Goal: Task Accomplishment & Management: Use online tool/utility

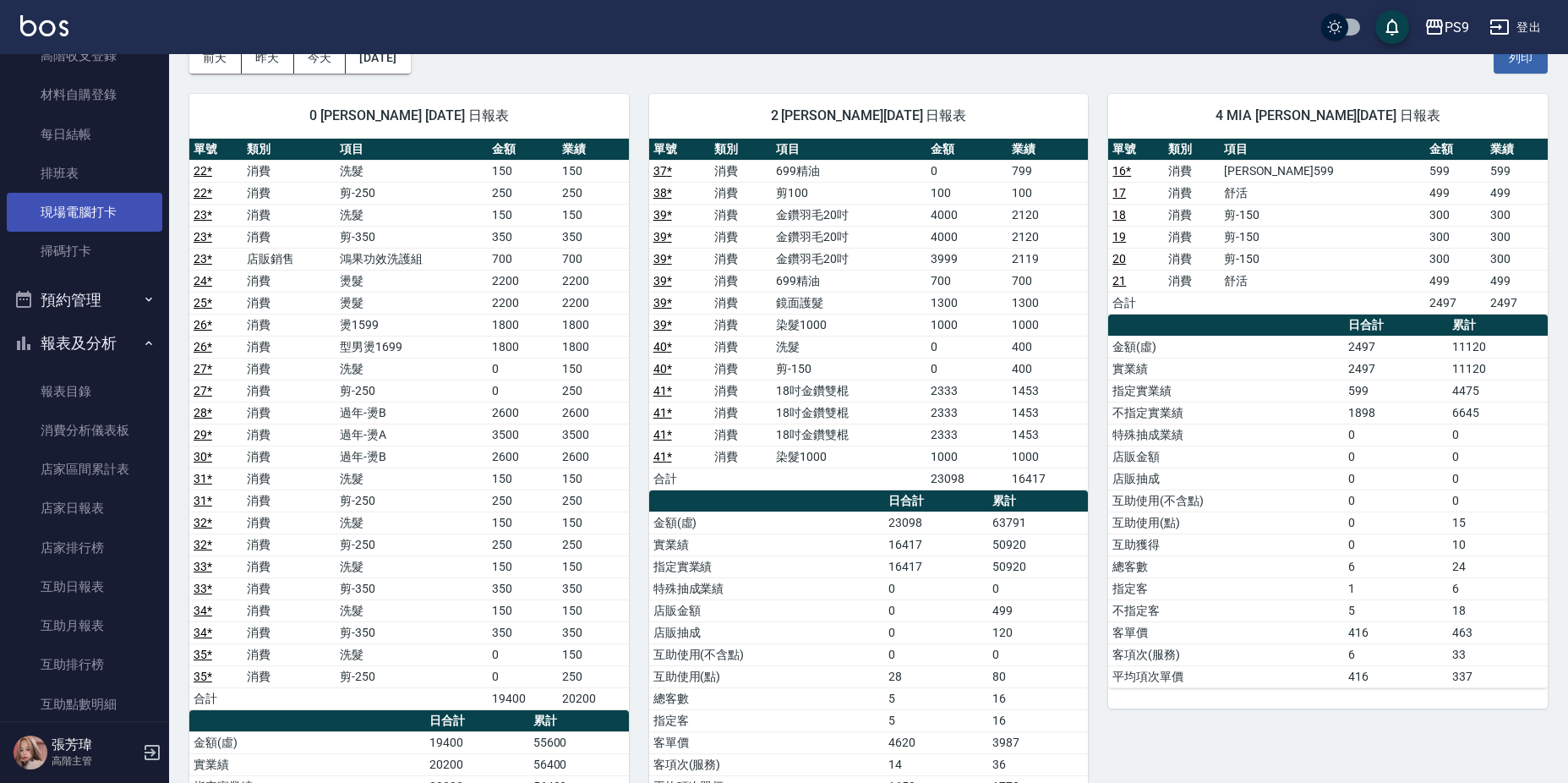
scroll to position [253, 0]
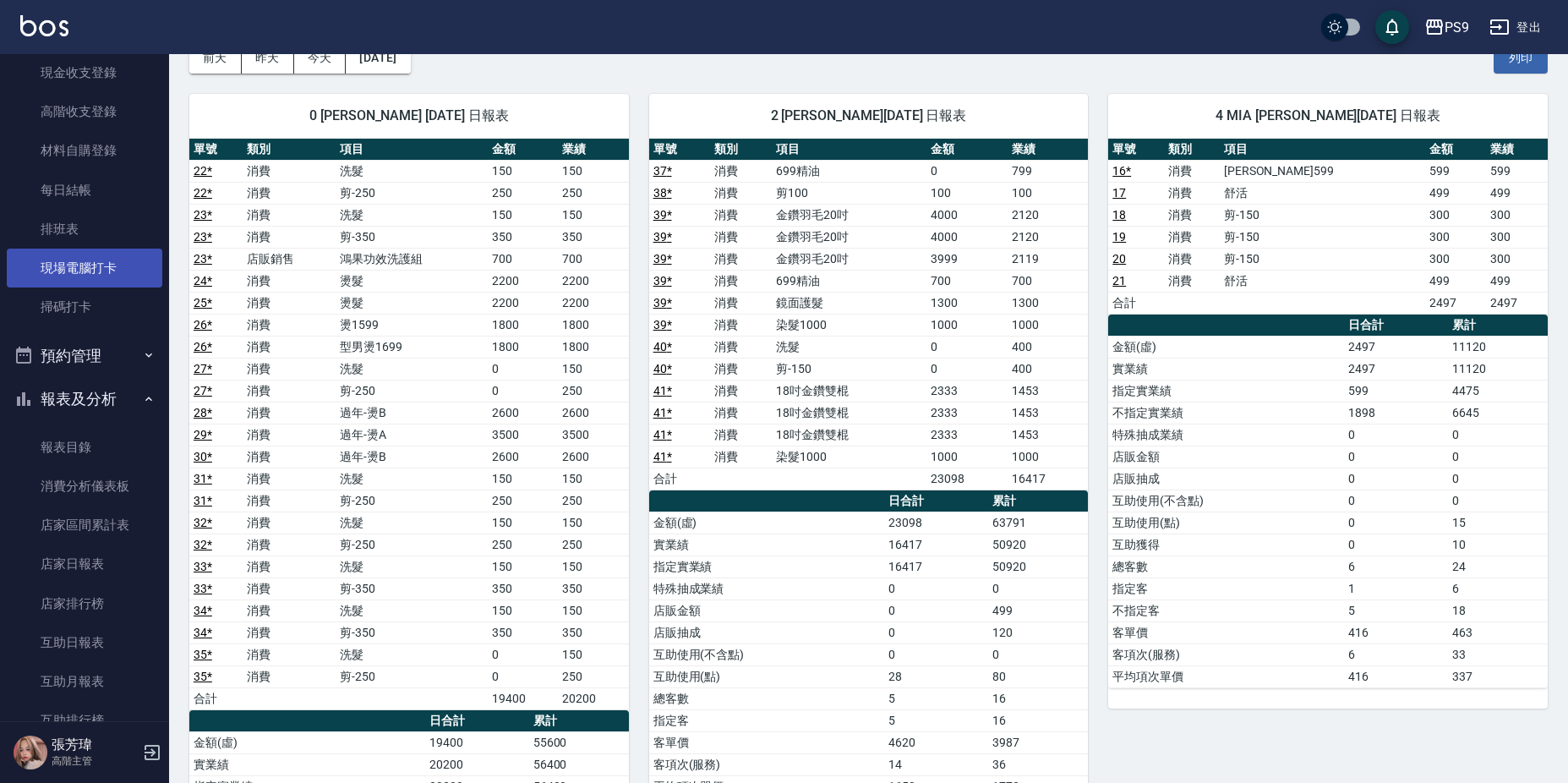
click at [115, 269] on link "現場電腦打卡" at bounding box center [84, 268] width 155 height 39
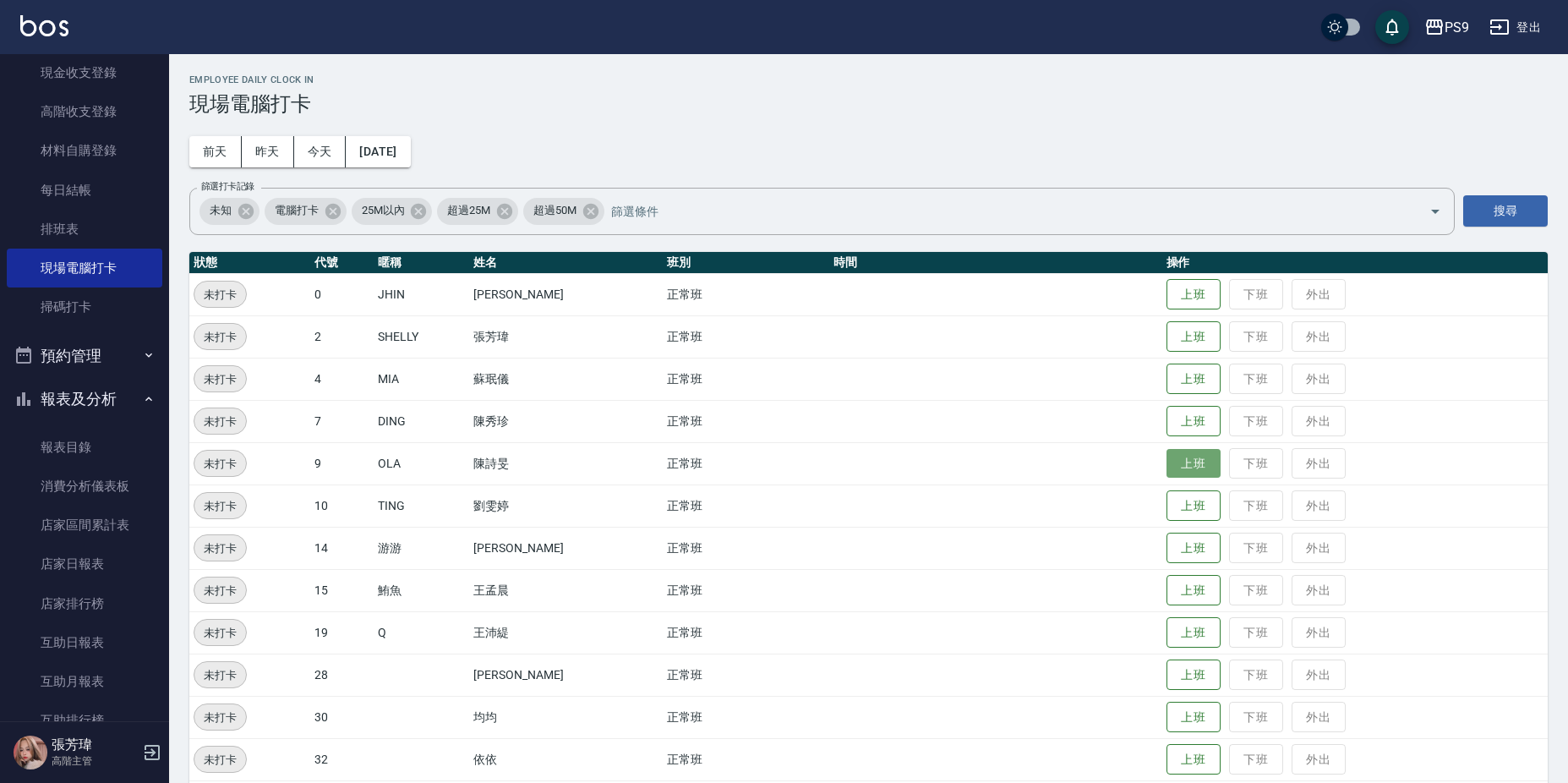
click at [1166, 459] on button "上班" at bounding box center [1193, 464] width 54 height 29
click at [1181, 677] on button "上班" at bounding box center [1193, 675] width 54 height 29
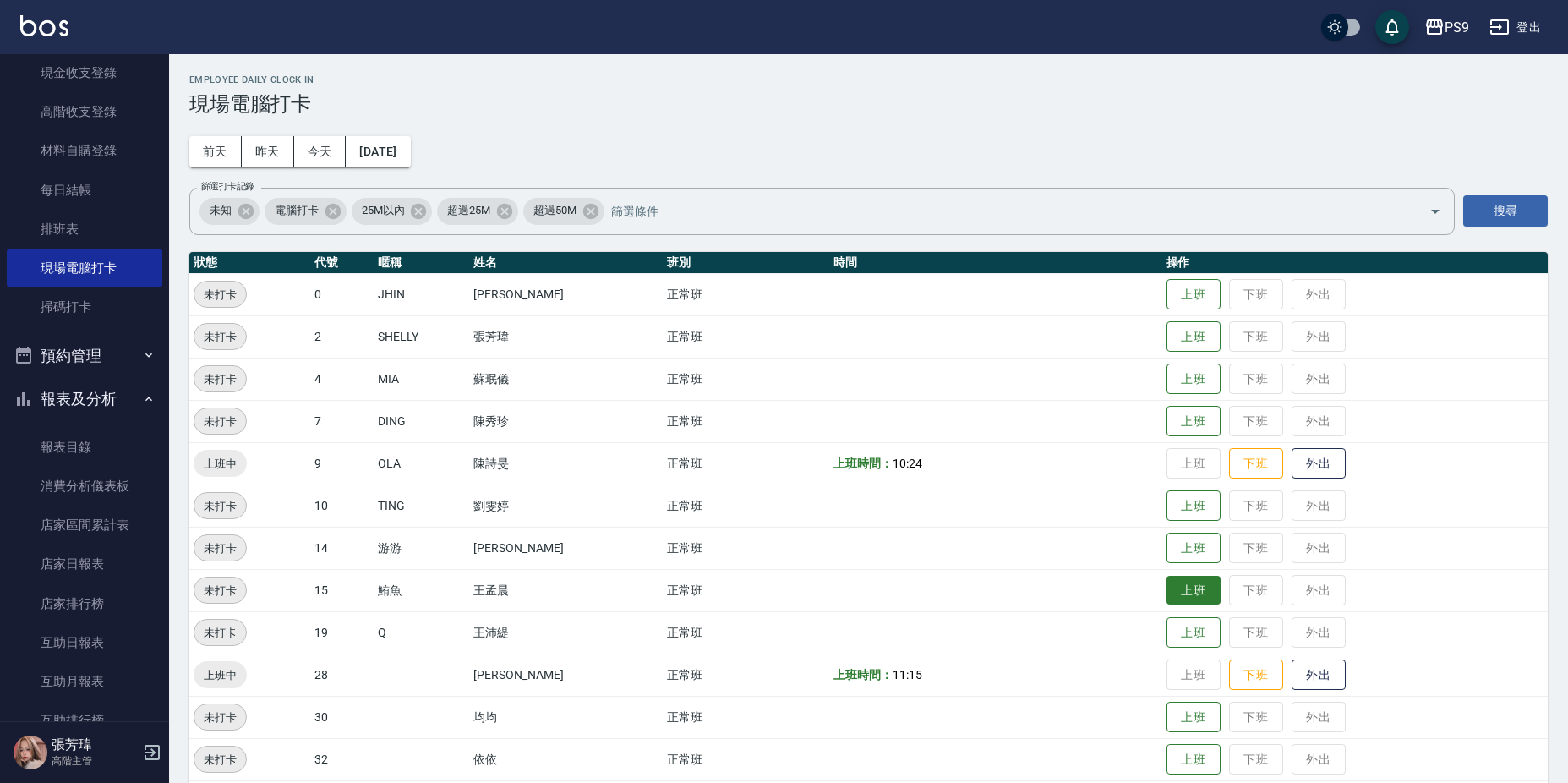
click at [1166, 586] on button "上班" at bounding box center [1193, 590] width 54 height 29
click at [1186, 285] on button "上班" at bounding box center [1193, 295] width 54 height 29
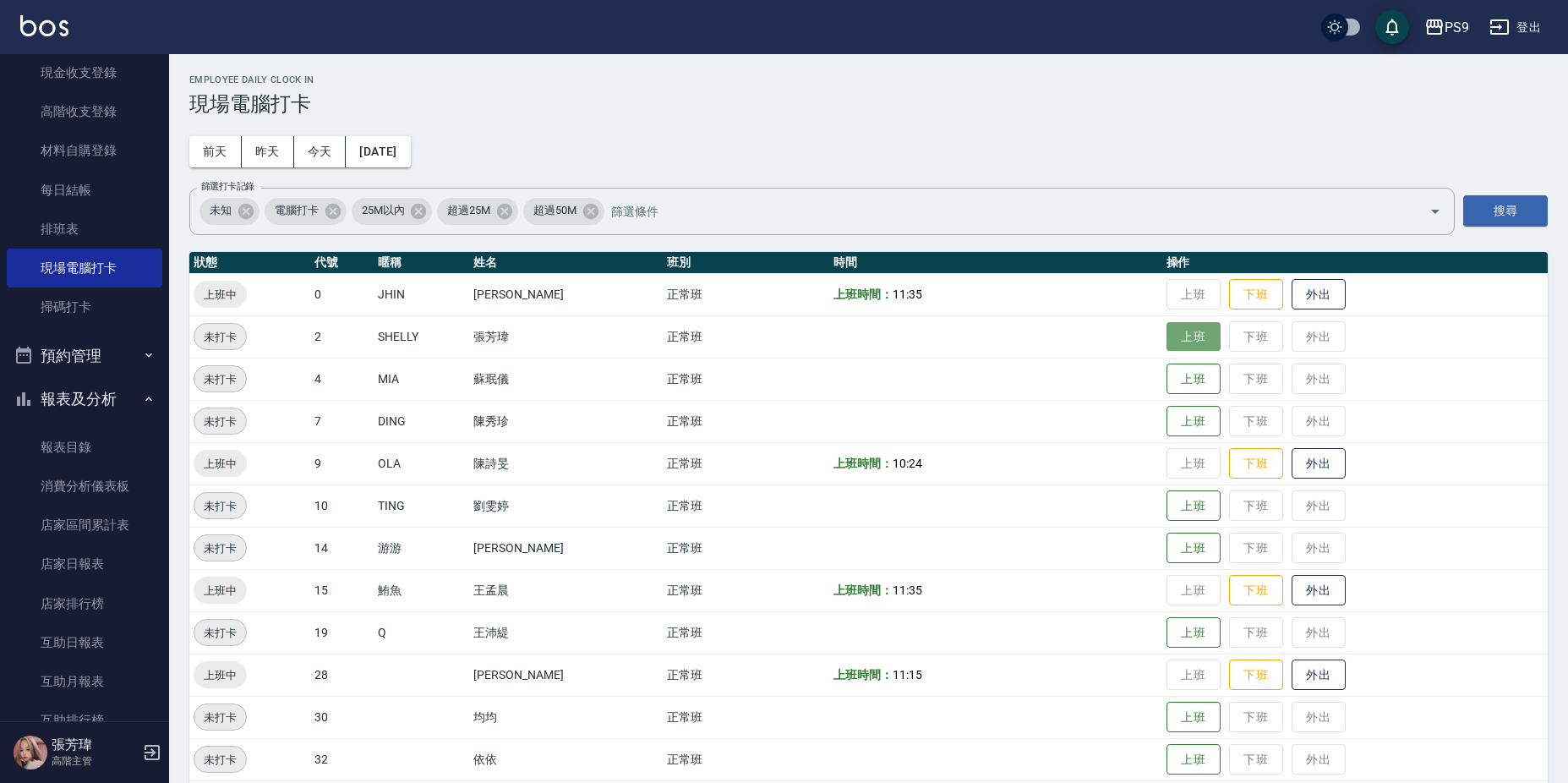
click at [1196, 339] on button "上班" at bounding box center [1193, 337] width 54 height 29
click at [1194, 511] on button "上班" at bounding box center [1193, 506] width 54 height 29
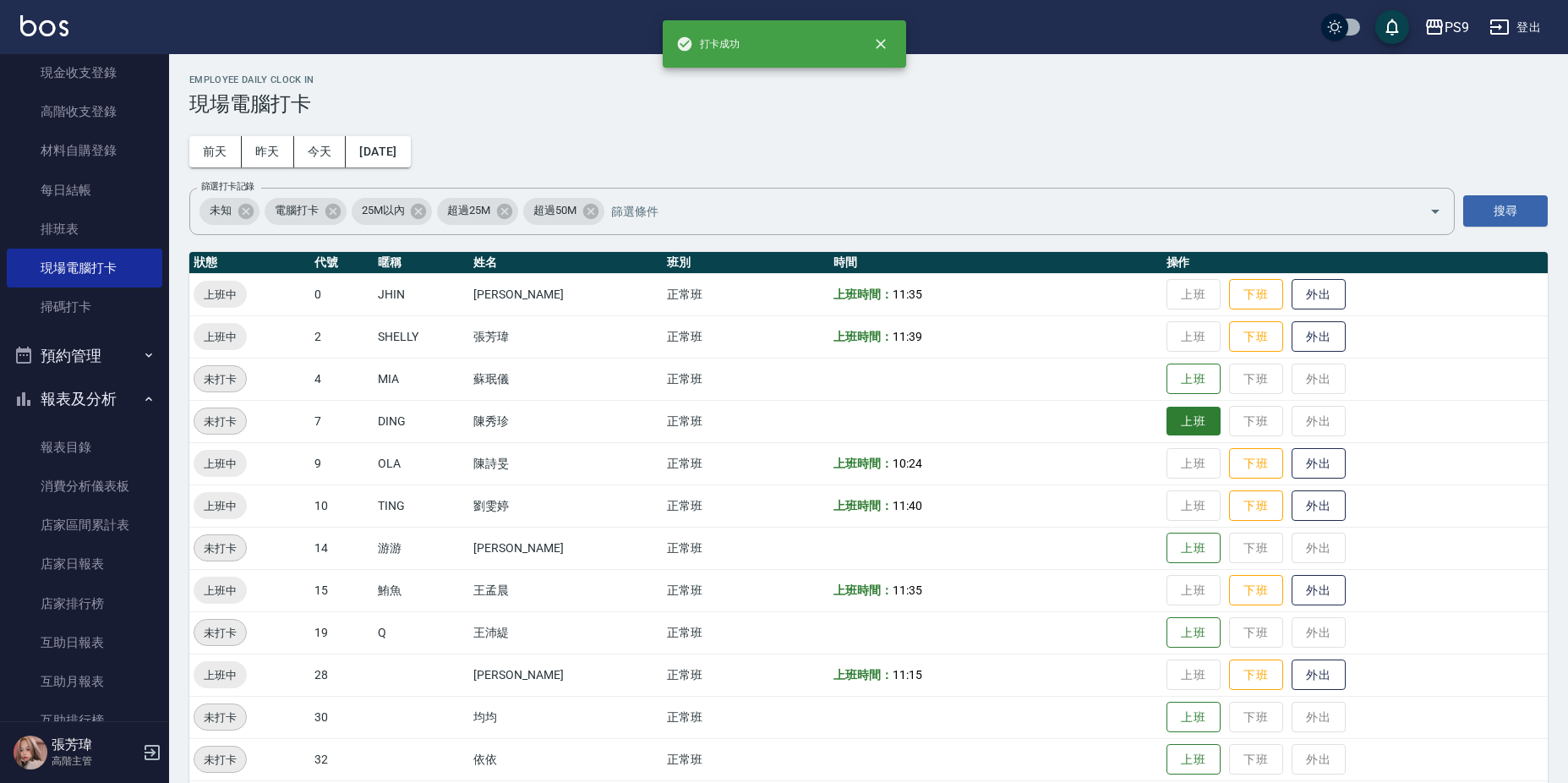
click at [1187, 431] on button "上班" at bounding box center [1193, 421] width 54 height 29
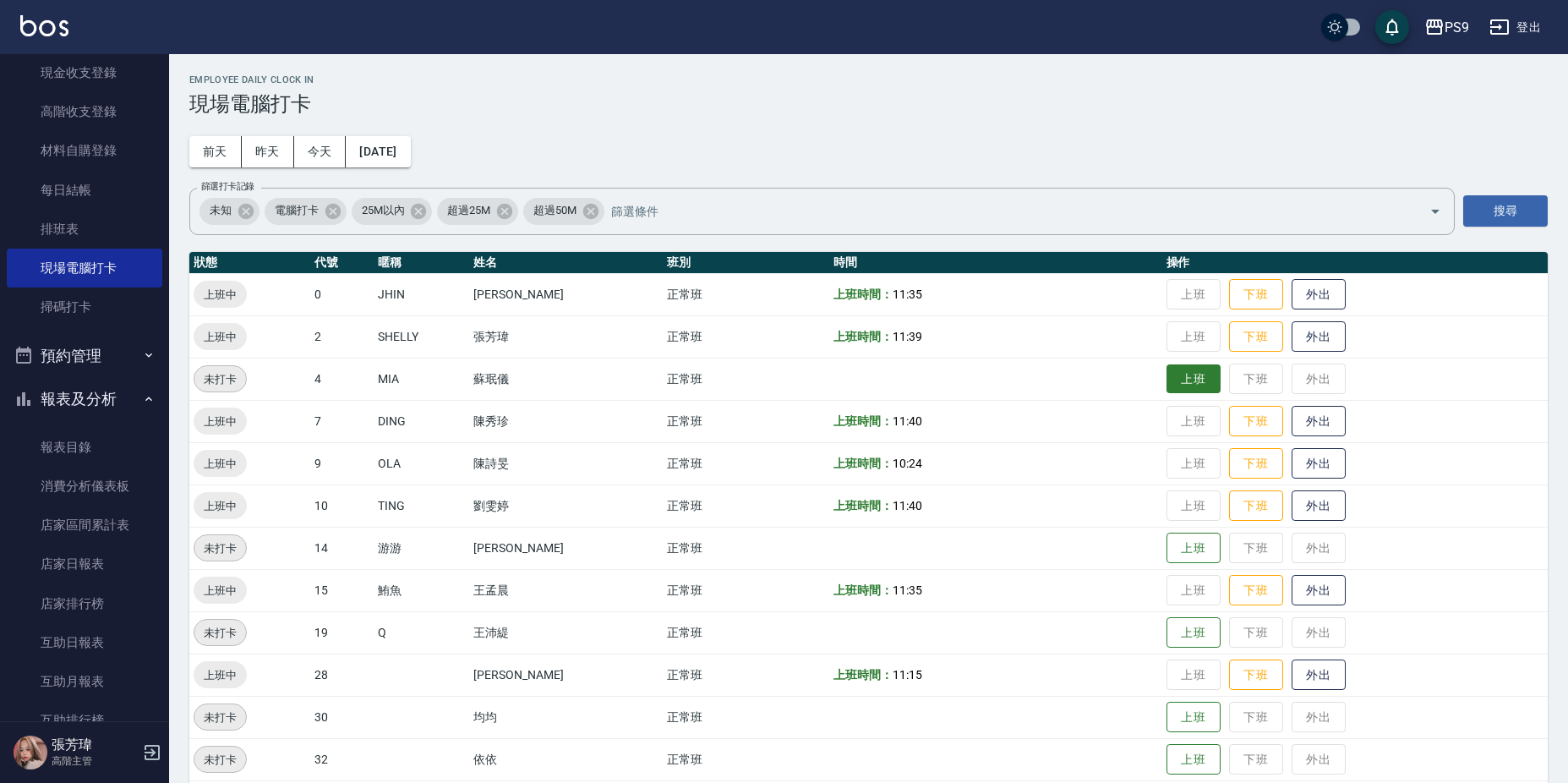
click at [1179, 370] on button "上班" at bounding box center [1193, 379] width 54 height 29
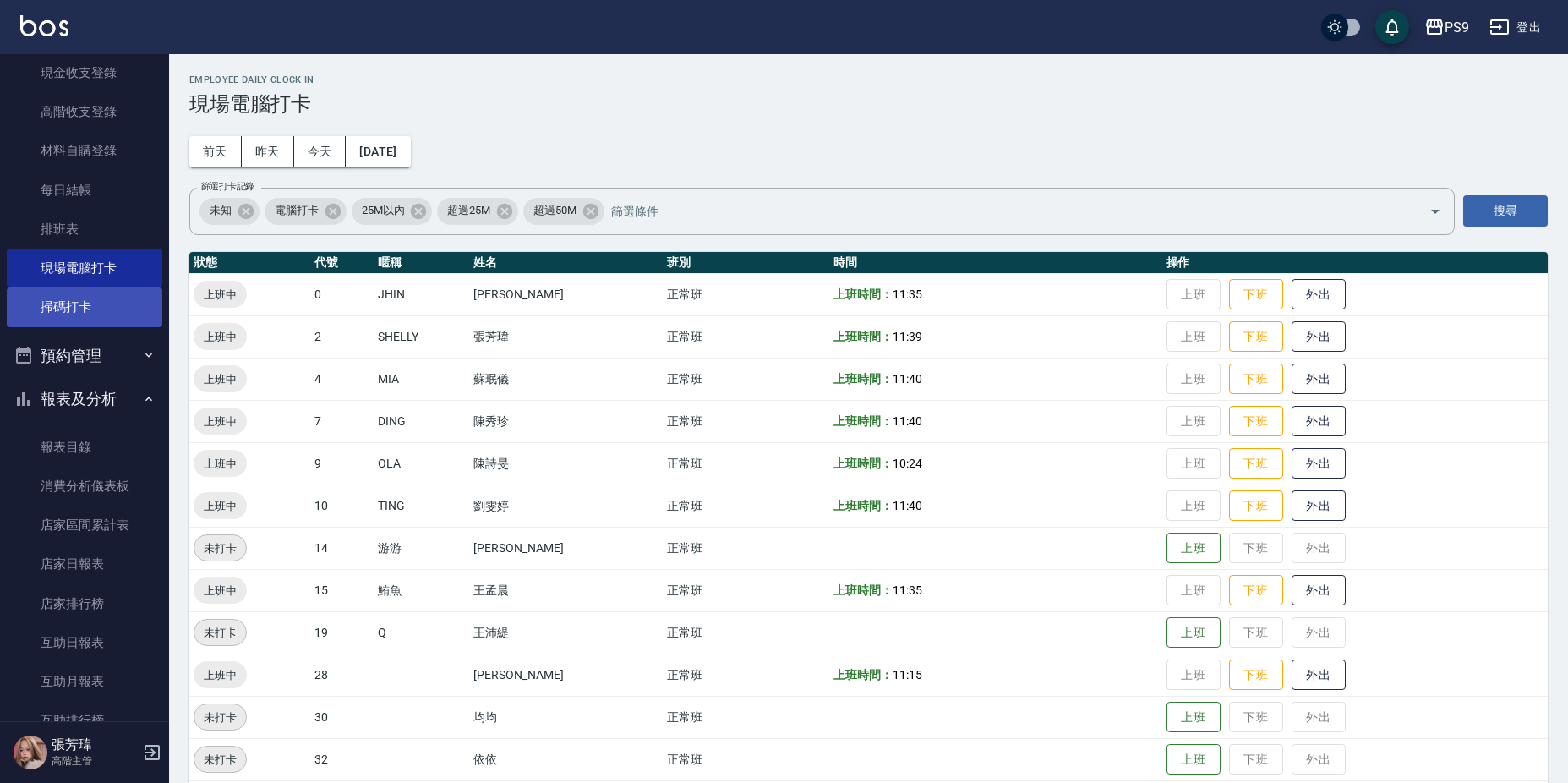
click at [118, 311] on link "掃碼打卡" at bounding box center [84, 307] width 155 height 39
click at [120, 309] on link "掃碼打卡" at bounding box center [84, 307] width 155 height 39
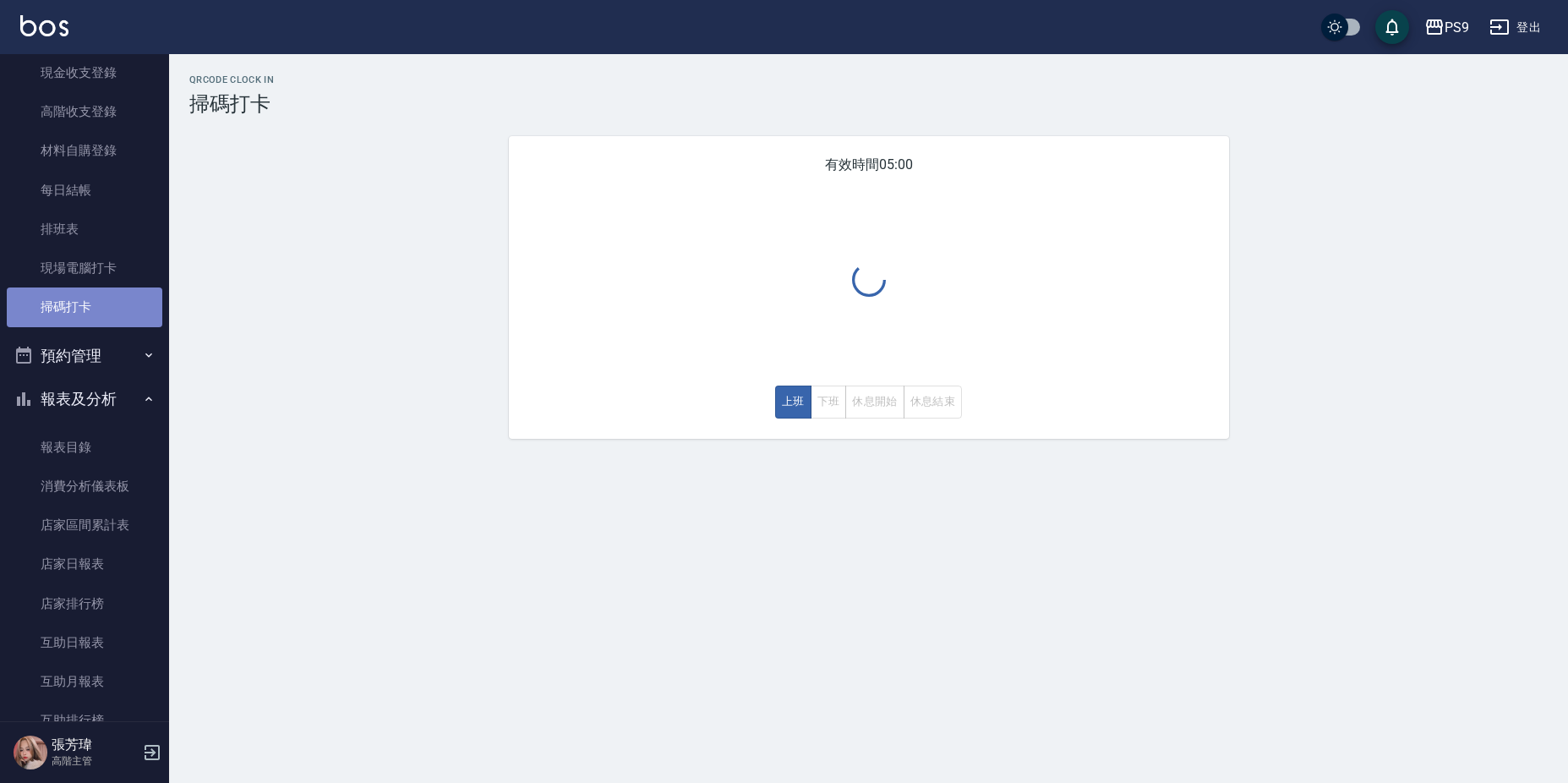
click at [123, 309] on link "掃碼打卡" at bounding box center [84, 307] width 155 height 39
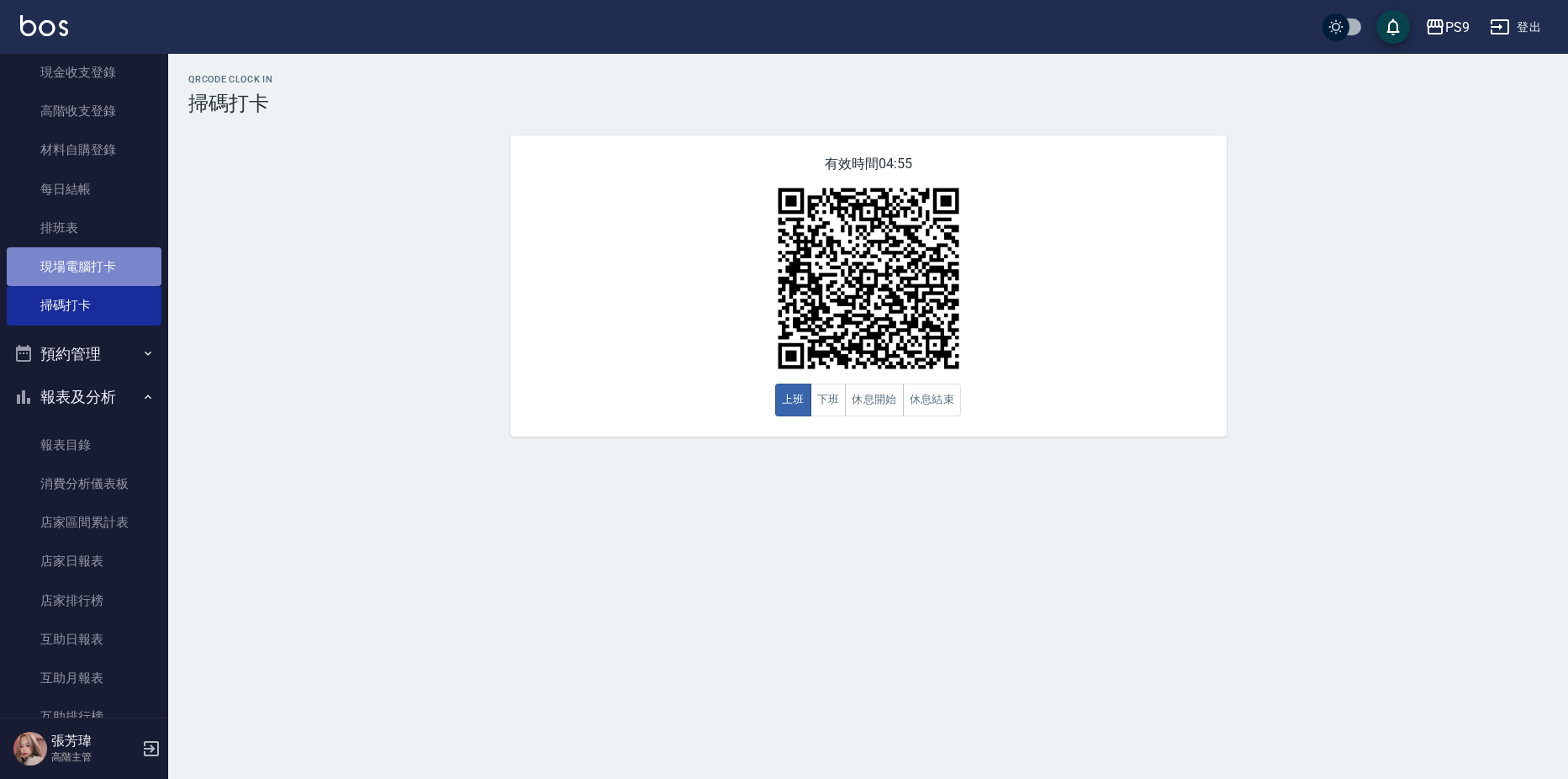
click at [112, 260] on link "現場電腦打卡" at bounding box center [84, 267] width 154 height 39
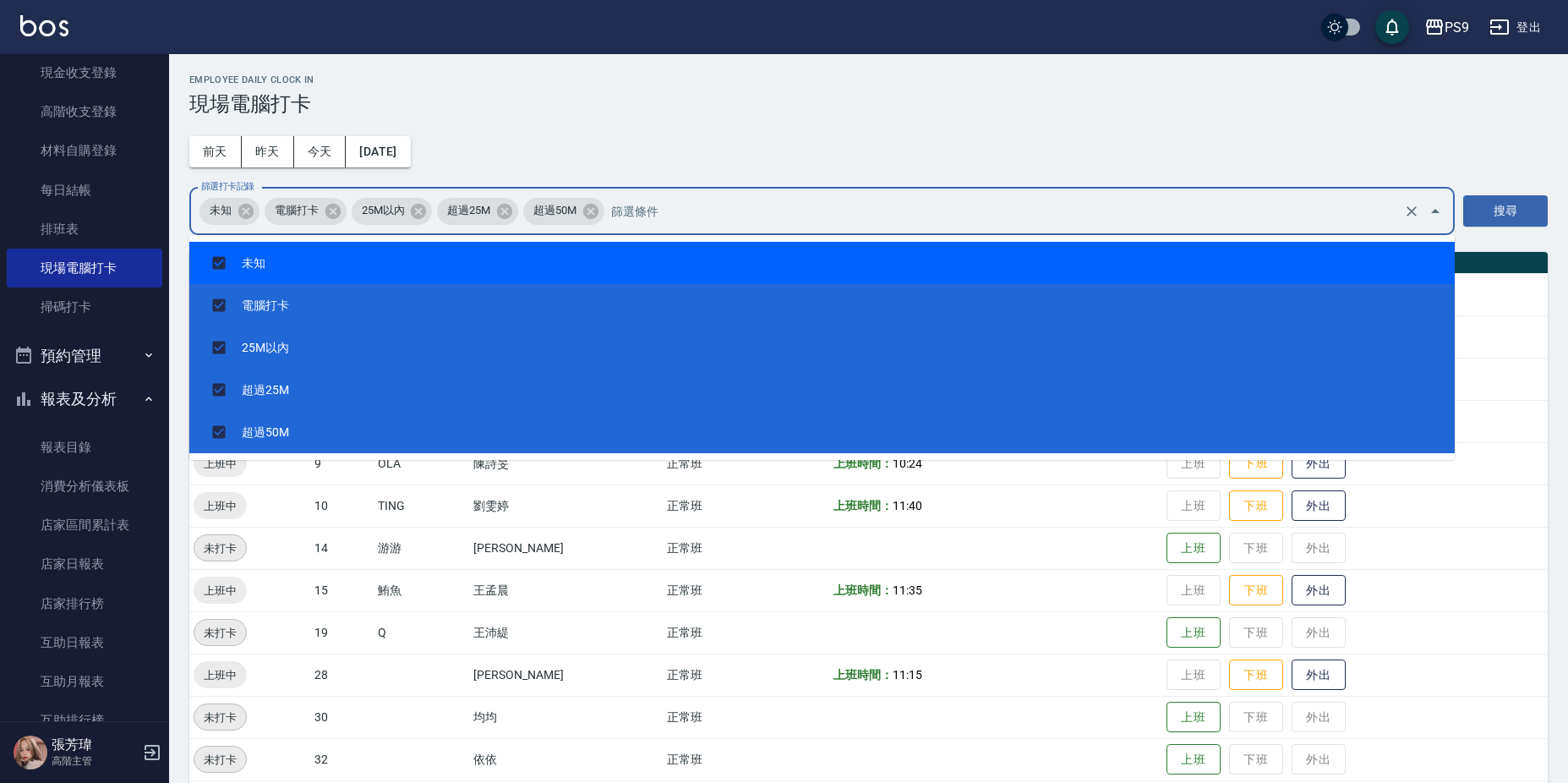
click at [727, 150] on div "Employee Daily Clock In 現場電腦打卡 [DATE] [DATE] [DATE] [DATE] 篩選打卡記錄 未知 電腦打卡 25M以內…" at bounding box center [868, 448] width 1399 height 789
